Goal: Find specific page/section: Find specific page/section

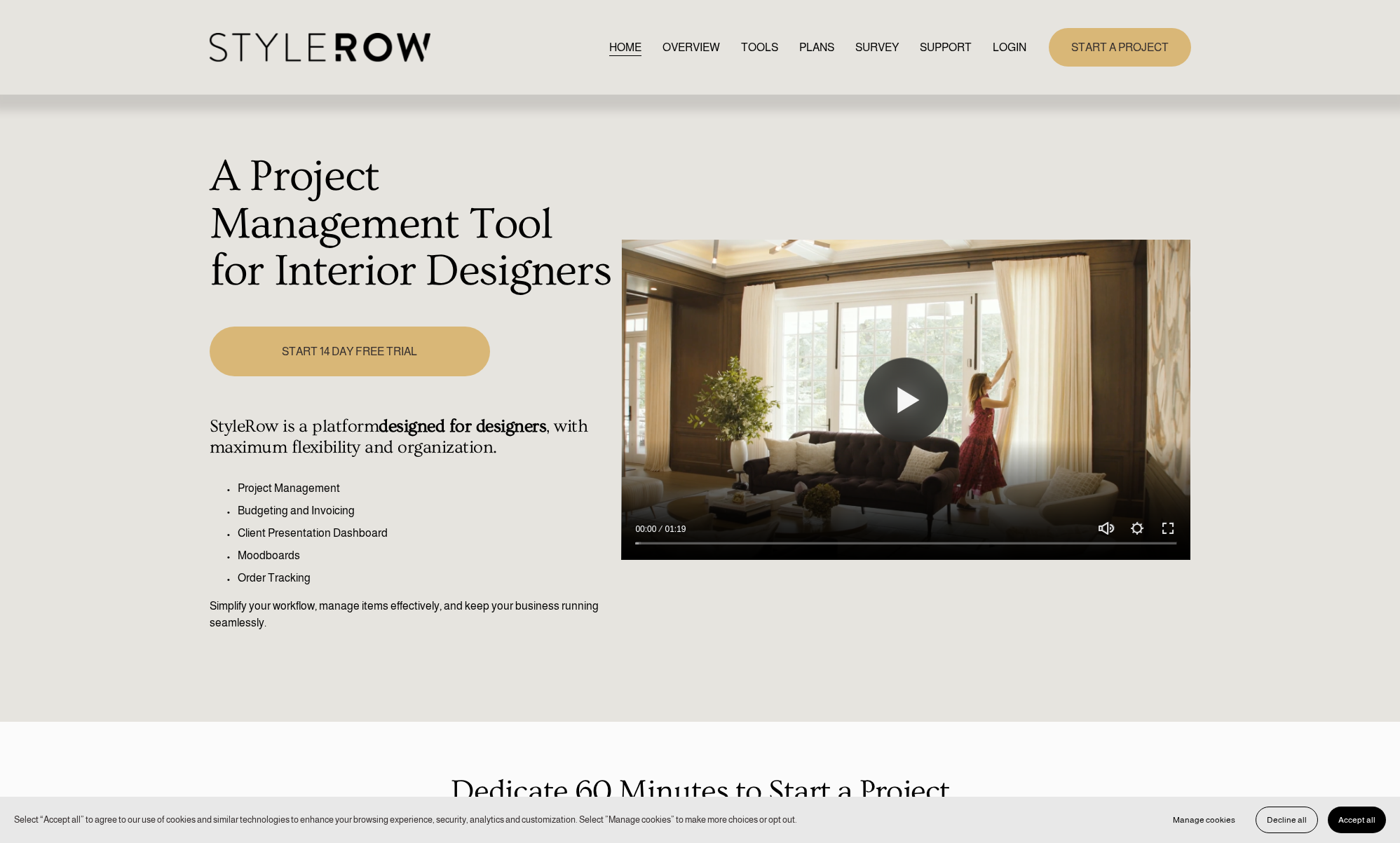
click at [1002, 45] on link "LOGIN" at bounding box center [1008, 47] width 33 height 19
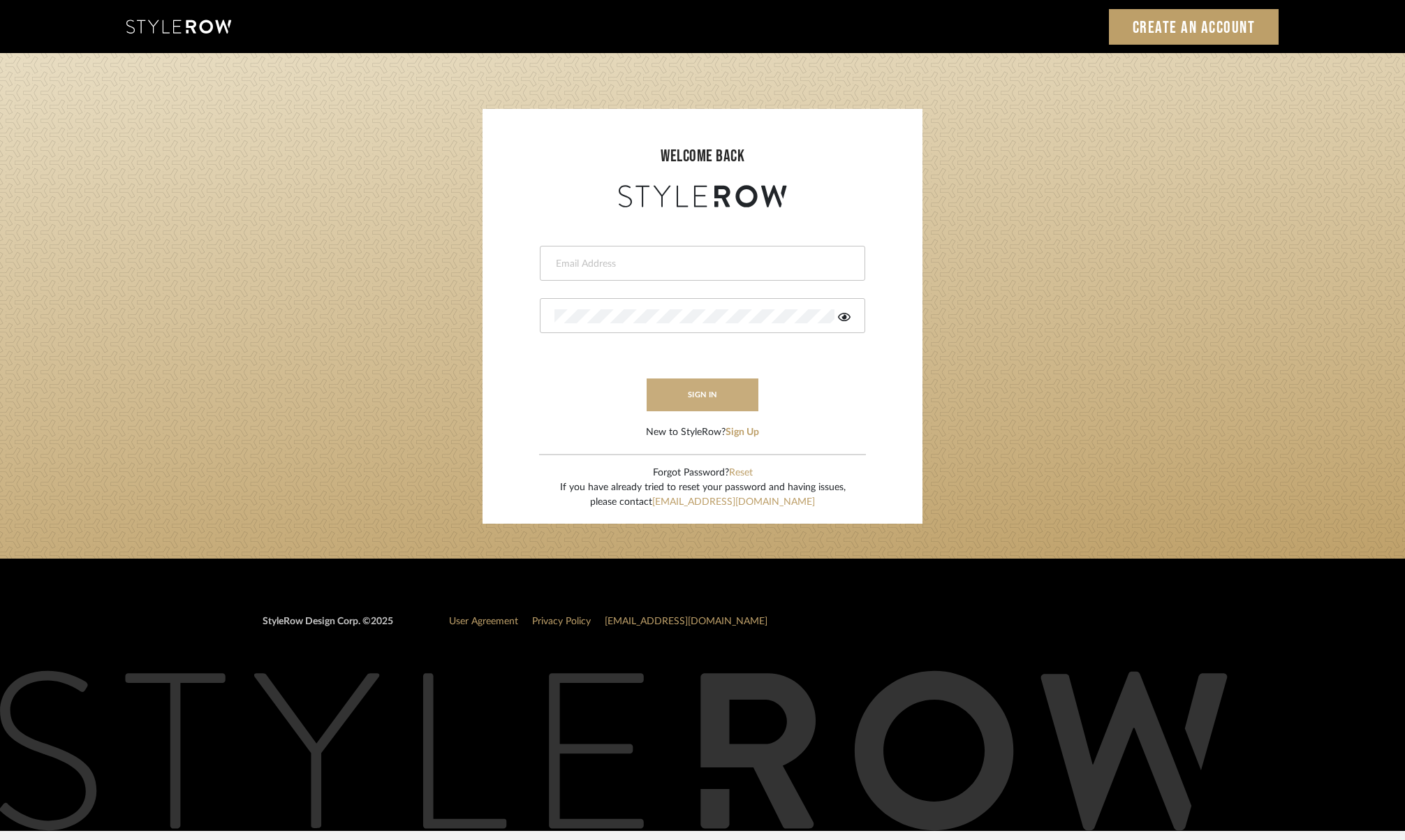
type input "[PERSON_NAME][EMAIL_ADDRESS][DOMAIN_NAME]"
click at [697, 399] on button "sign in" at bounding box center [702, 395] width 112 height 33
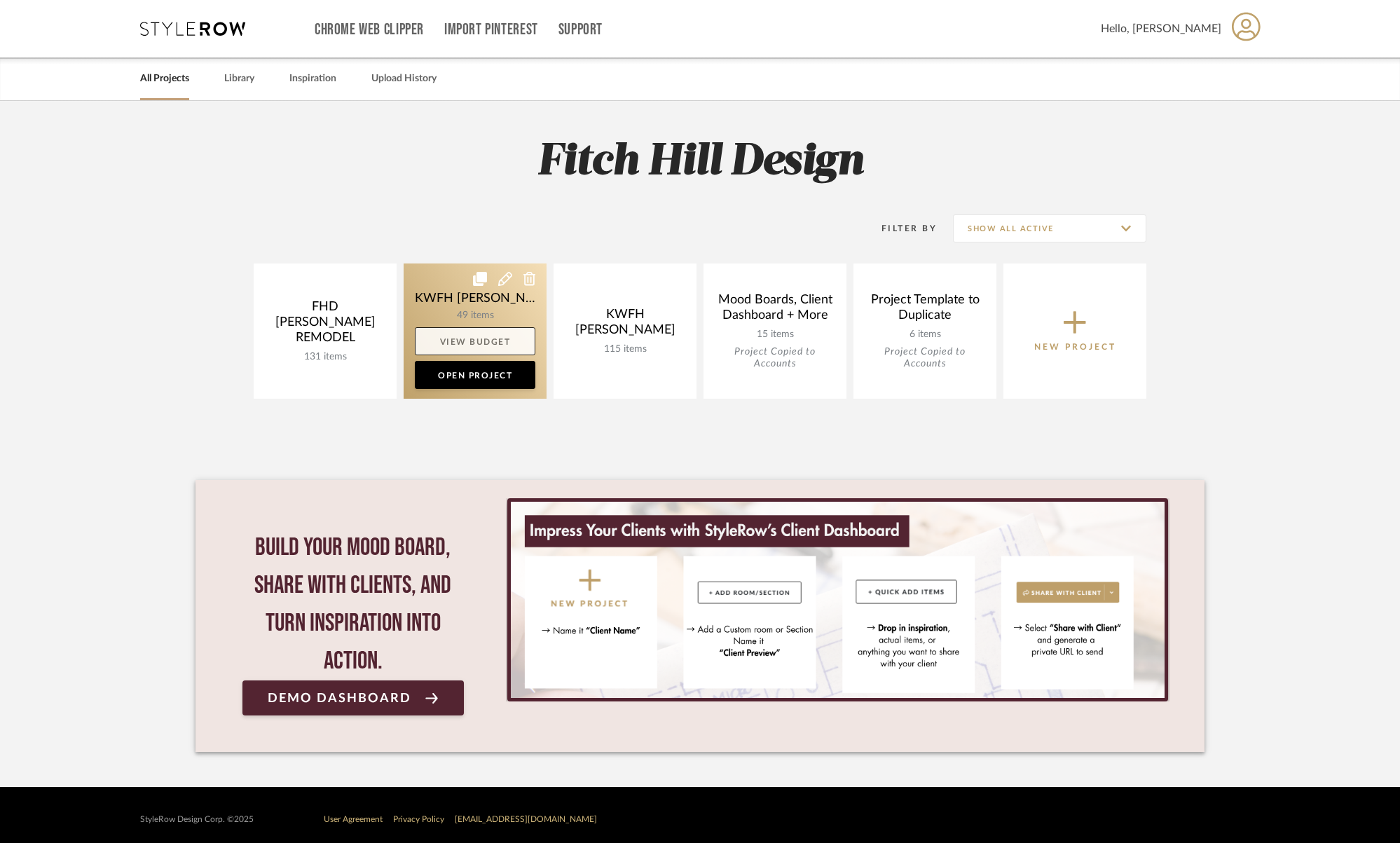
click at [466, 343] on link "View Budget" at bounding box center [475, 341] width 120 height 28
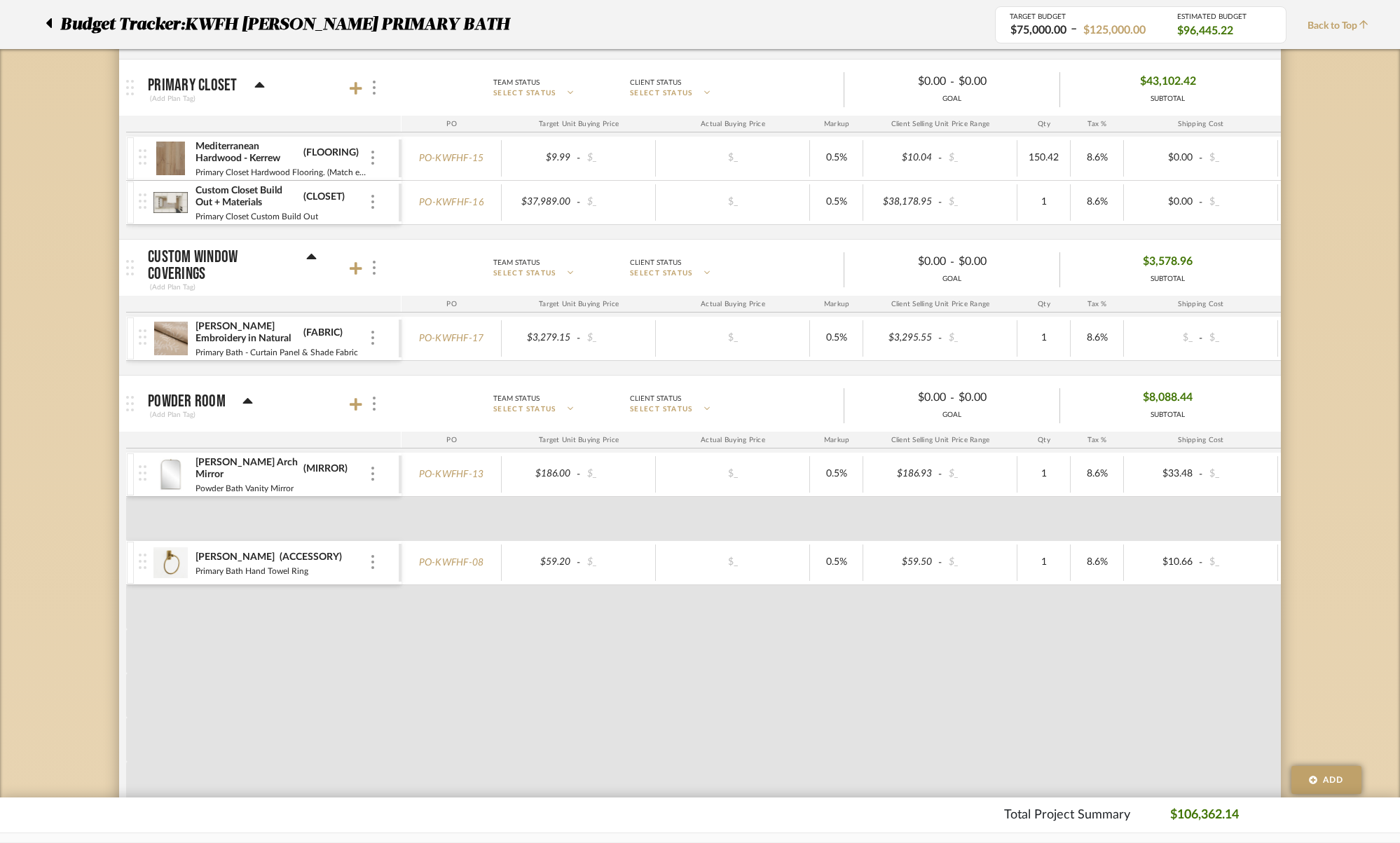
scroll to position [2602, 0]
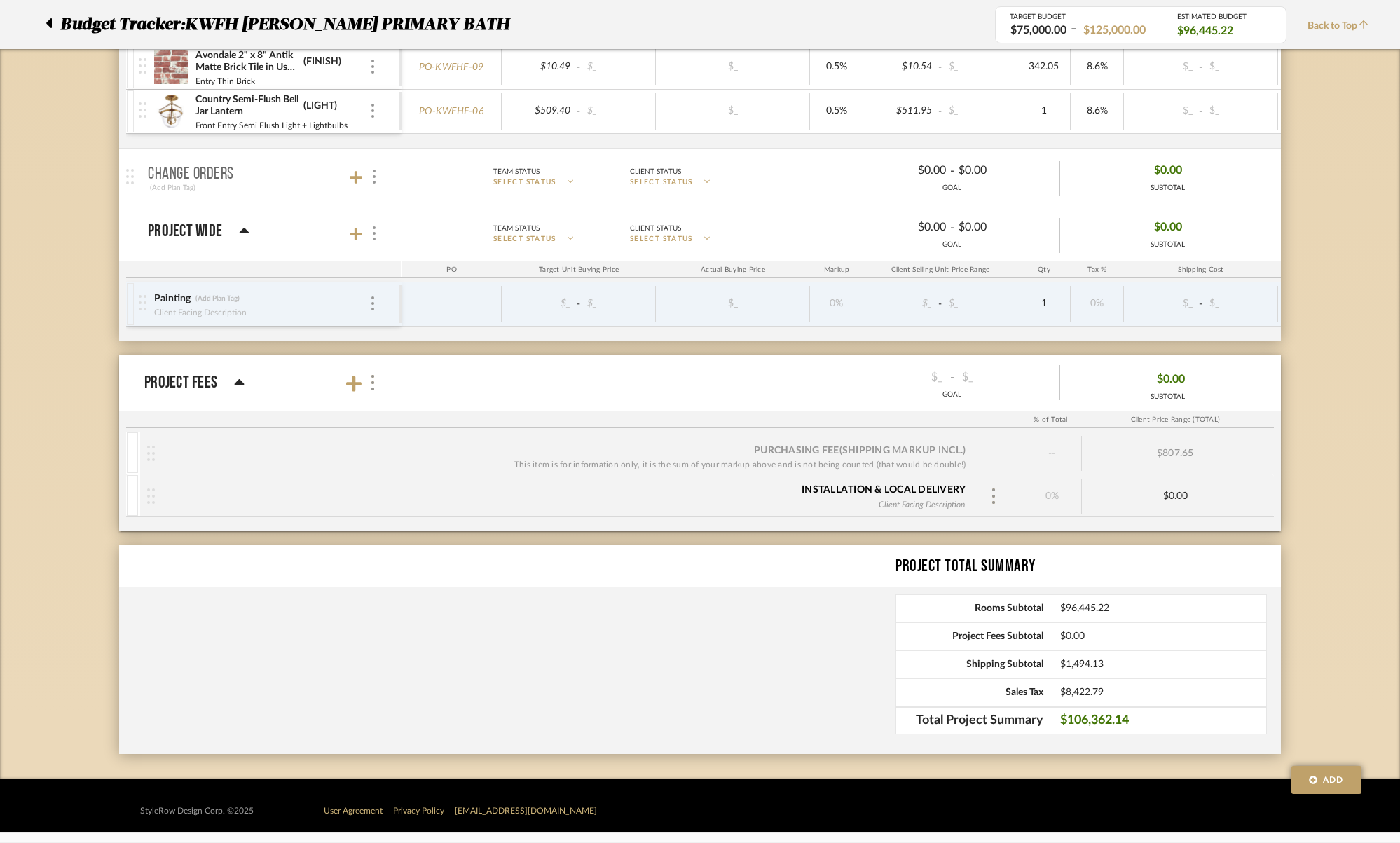
drag, startPoint x: 1139, startPoint y: 725, endPoint x: 1067, endPoint y: 723, distance: 72.0
click at [1067, 723] on span "$106,362.14" at bounding box center [1163, 722] width 206 height 14
